Goal: Task Accomplishment & Management: Manage account settings

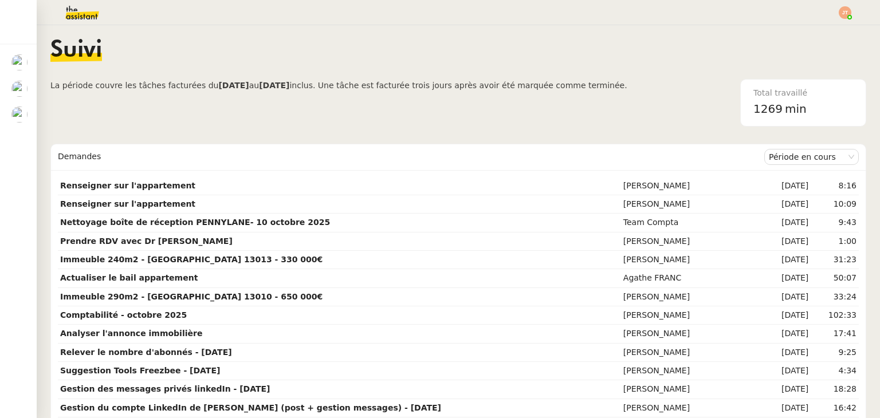
click at [52, 105] on span "La période couvre les tâches facturées du [DATE] au [DATE] inclus. Une tâche es…" at bounding box center [338, 103] width 577 height 48
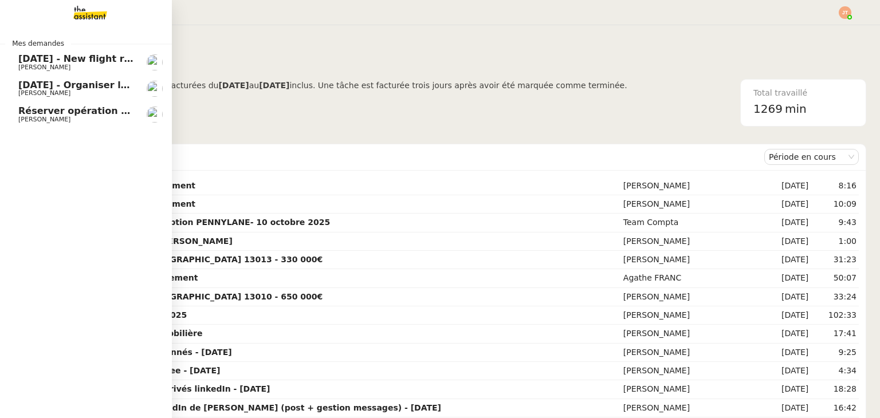
click at [77, 111] on span "Réserver opération d'influence avec [PERSON_NAME]" at bounding box center [155, 110] width 275 height 11
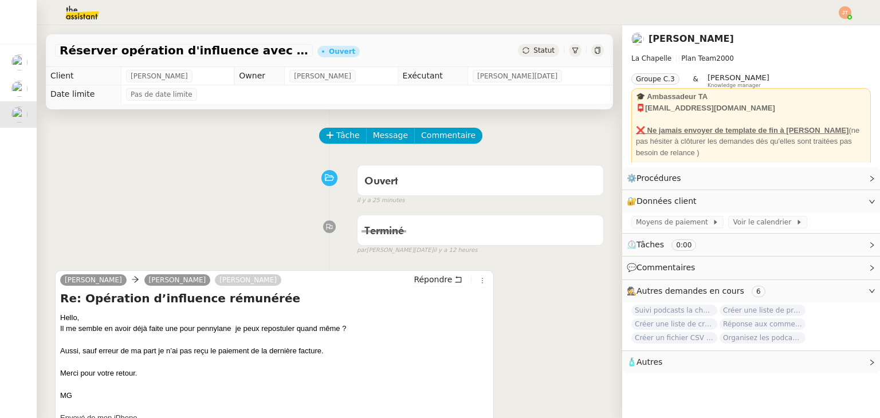
click at [533, 54] on span "Statut" at bounding box center [543, 50] width 21 height 8
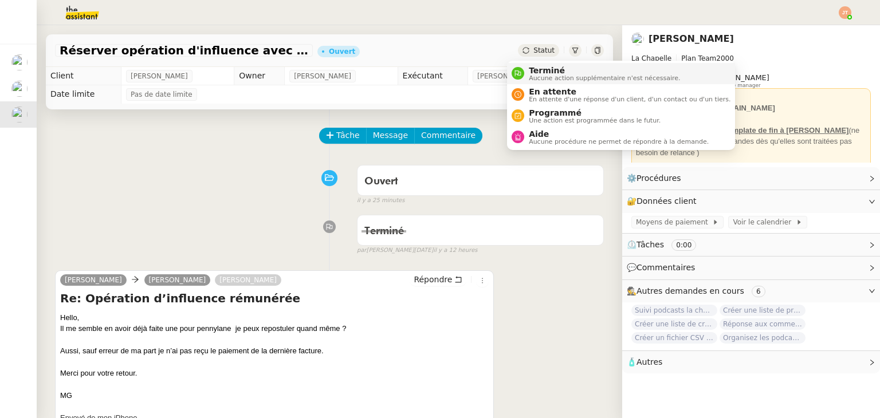
click at [535, 70] on span "Terminé" at bounding box center [604, 70] width 151 height 9
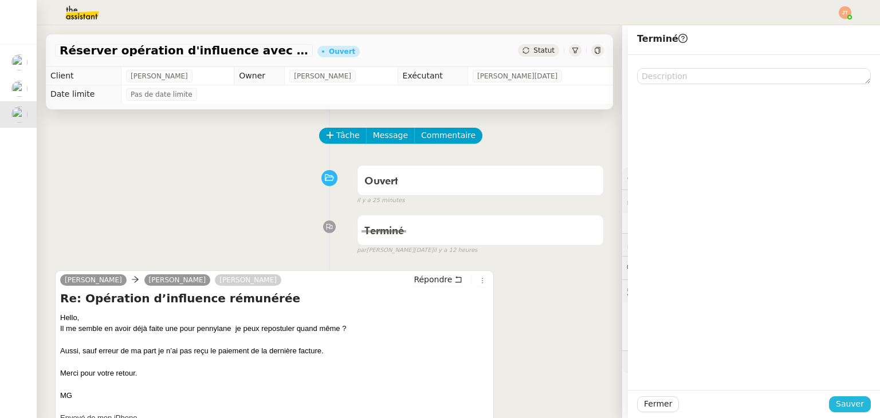
click at [836, 402] on span "Sauver" at bounding box center [850, 404] width 28 height 13
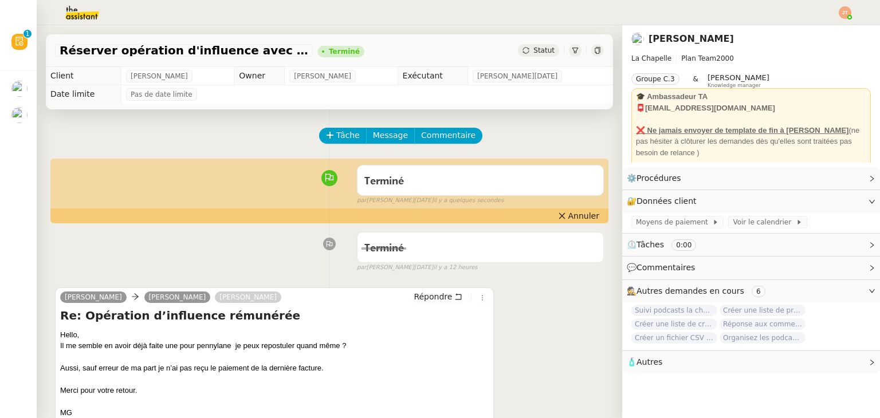
click at [841, 4] on div at bounding box center [440, 12] width 823 height 25
click at [841, 6] on div at bounding box center [845, 12] width 13 height 13
click at [812, 25] on li "Suivi" at bounding box center [814, 33] width 74 height 16
